Goal: Check status: Check status

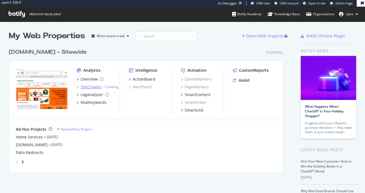
scroll to position [193, 365]
click at [94, 88] on div "SiteCrawler" at bounding box center [91, 87] width 21 height 6
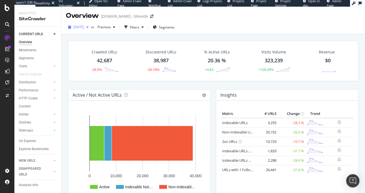
click at [84, 27] on span "[DATE]" at bounding box center [78, 27] width 11 height 5
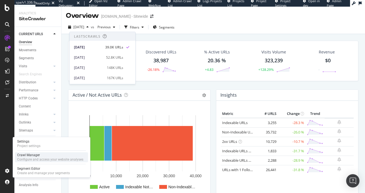
click at [38, 154] on div "Crawl Manager" at bounding box center [50, 155] width 66 height 4
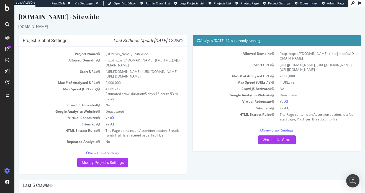
scroll to position [2, 0]
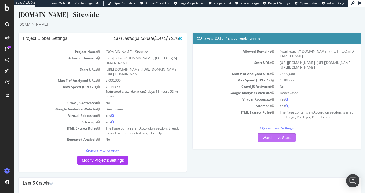
click at [273, 141] on link "Watch Live Stats" at bounding box center [277, 137] width 38 height 9
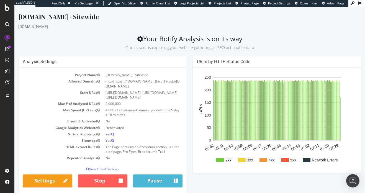
click at [306, 162] on rect "A chart." at bounding box center [277, 120] width 160 height 97
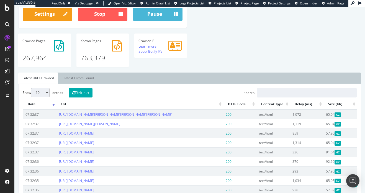
scroll to position [130, 0]
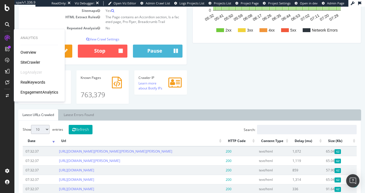
click at [25, 62] on div "SiteCrawler" at bounding box center [30, 63] width 20 height 6
